Goal: Task Accomplishment & Management: Use online tool/utility

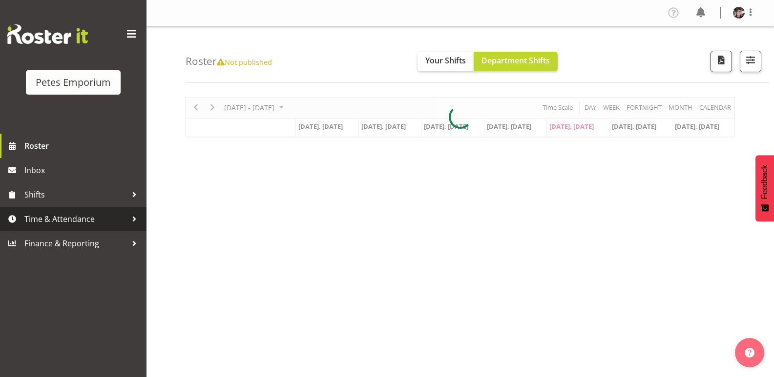
click at [84, 217] on span "Time & Attendance" at bounding box center [75, 219] width 103 height 15
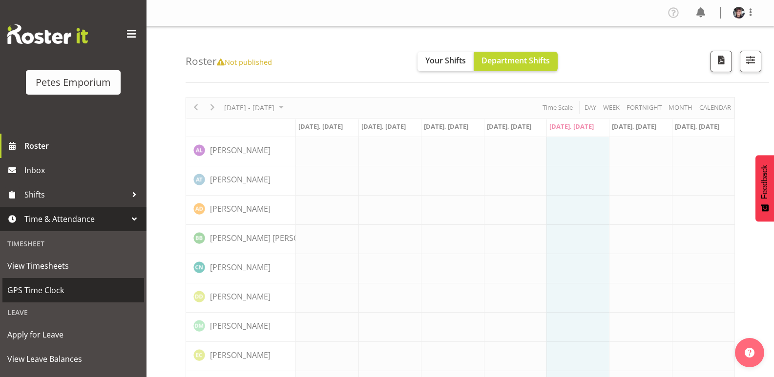
click at [37, 287] on span "GPS Time Clock" at bounding box center [73, 290] width 132 height 15
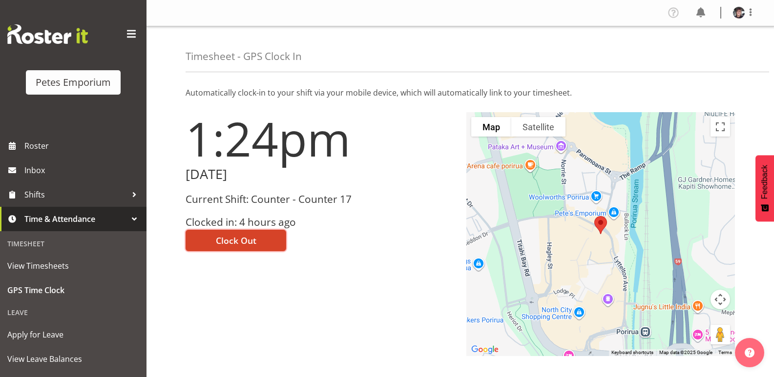
click at [274, 240] on button "Clock Out" at bounding box center [236, 240] width 101 height 21
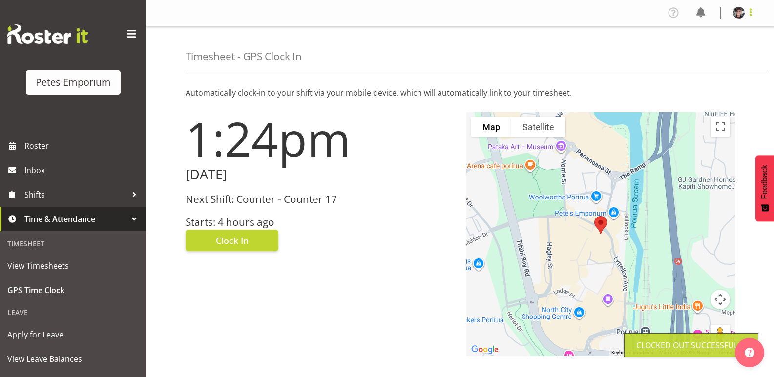
click at [753, 14] on span at bounding box center [751, 12] width 12 height 12
click at [701, 51] on link "Log Out" at bounding box center [710, 51] width 94 height 18
